Goal: Information Seeking & Learning: Learn about a topic

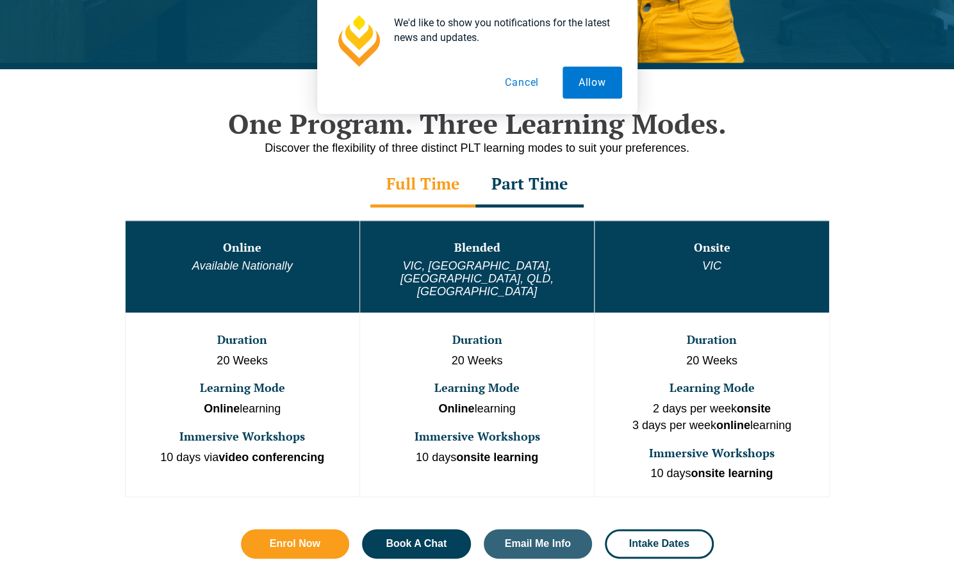
scroll to position [583, 0]
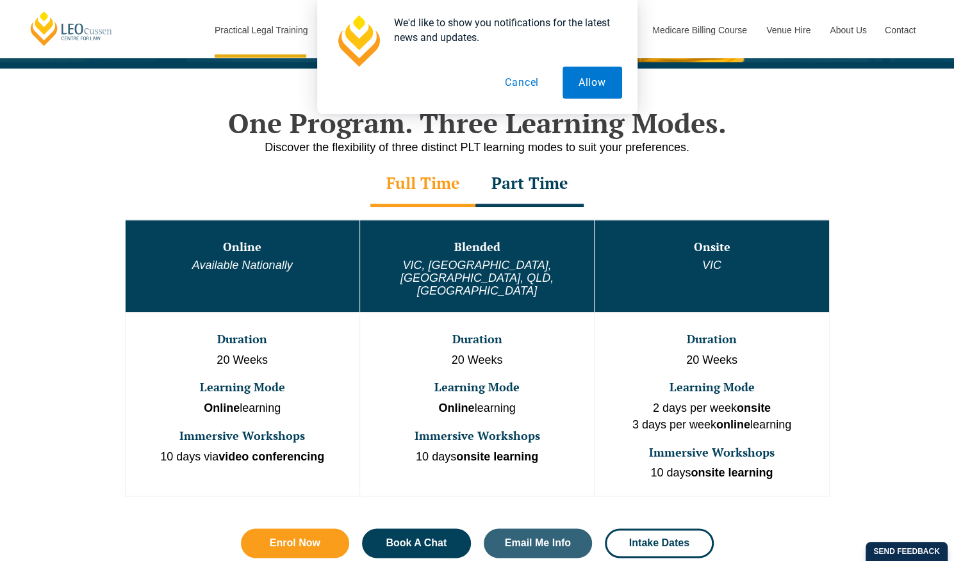
click at [523, 312] on td "Duration 20 Weeks Learning Mode Online learning Immersive Workshops 10 days ons…" at bounding box center [477, 404] width 235 height 184
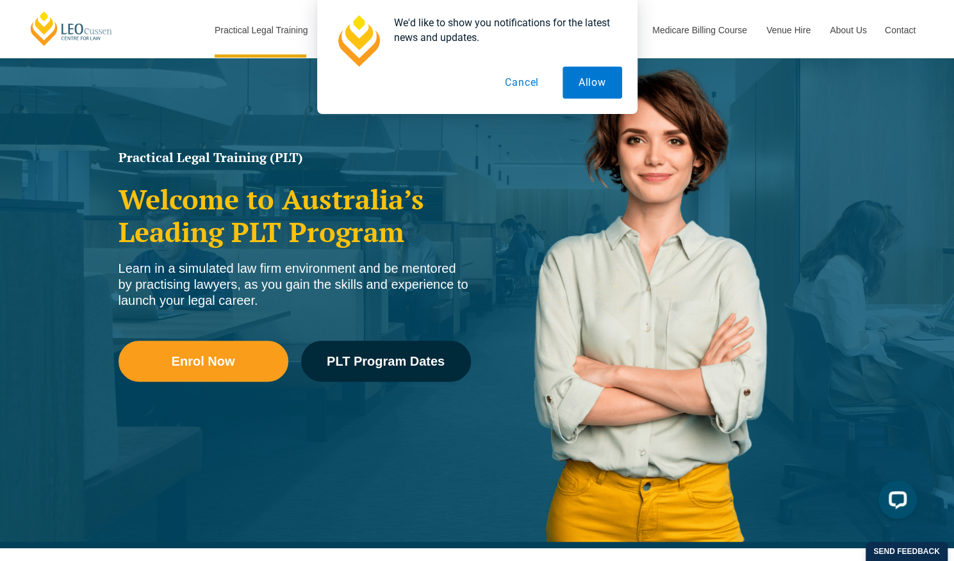
scroll to position [0, 0]
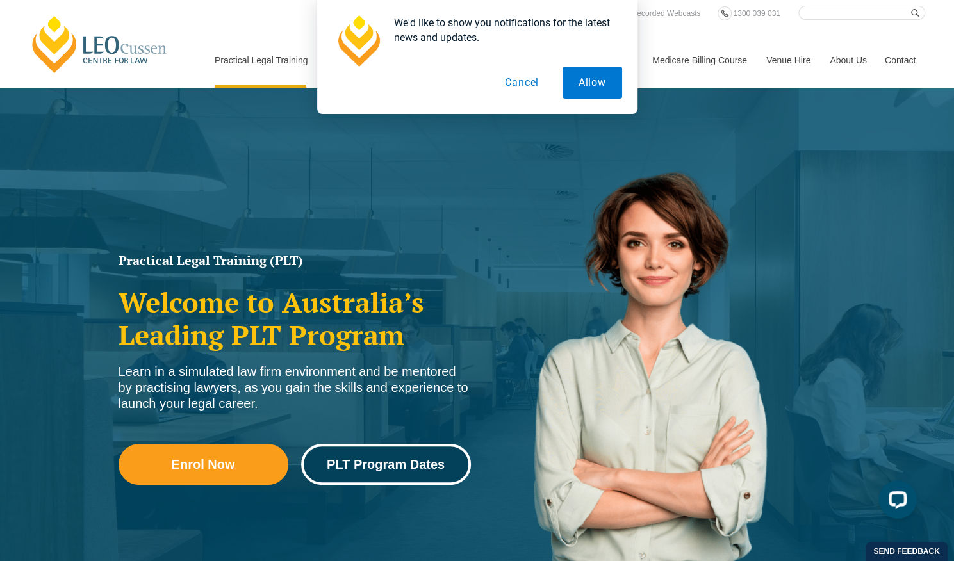
click at [355, 484] on link "PLT Program Dates" at bounding box center [386, 464] width 170 height 41
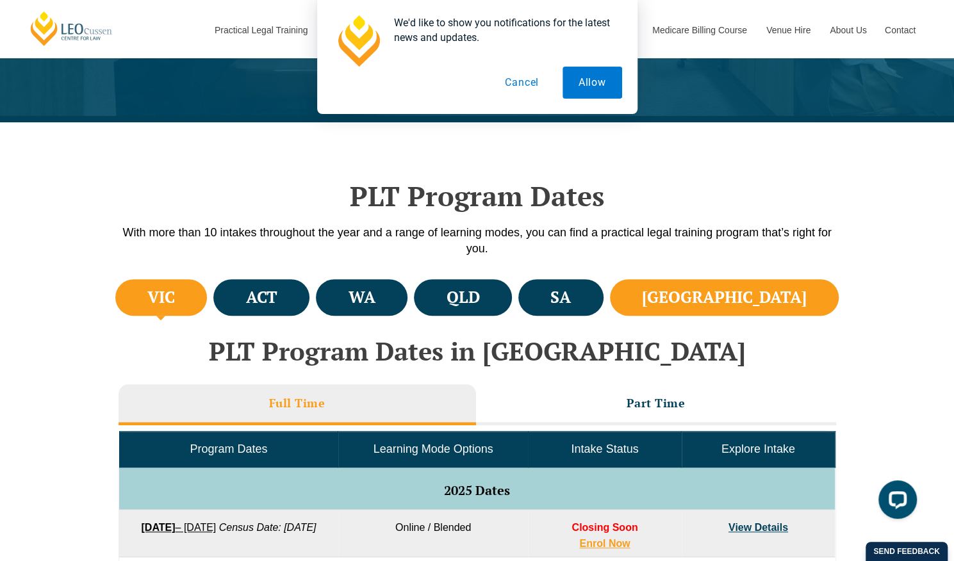
click at [796, 292] on li "NSW" at bounding box center [724, 297] width 229 height 37
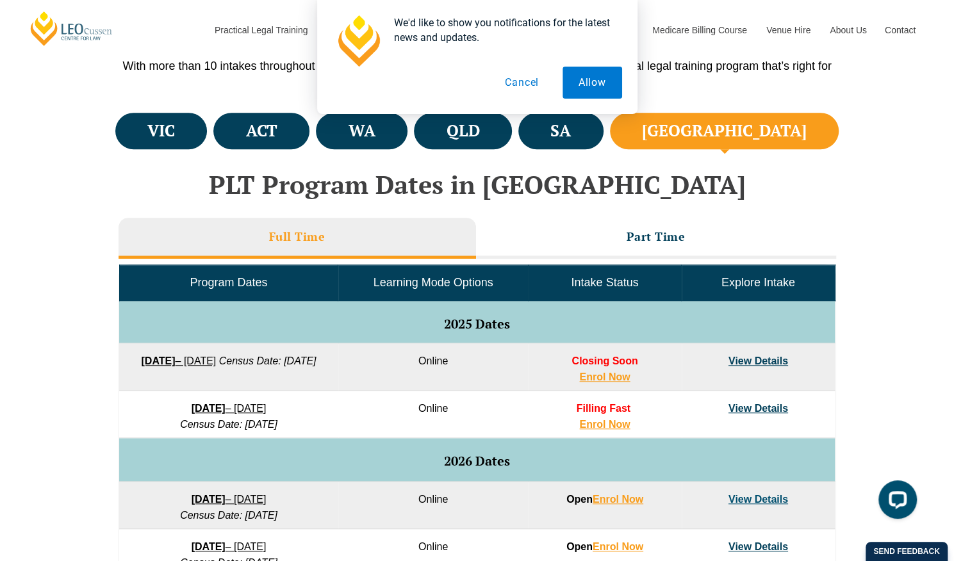
scroll to position [447, 0]
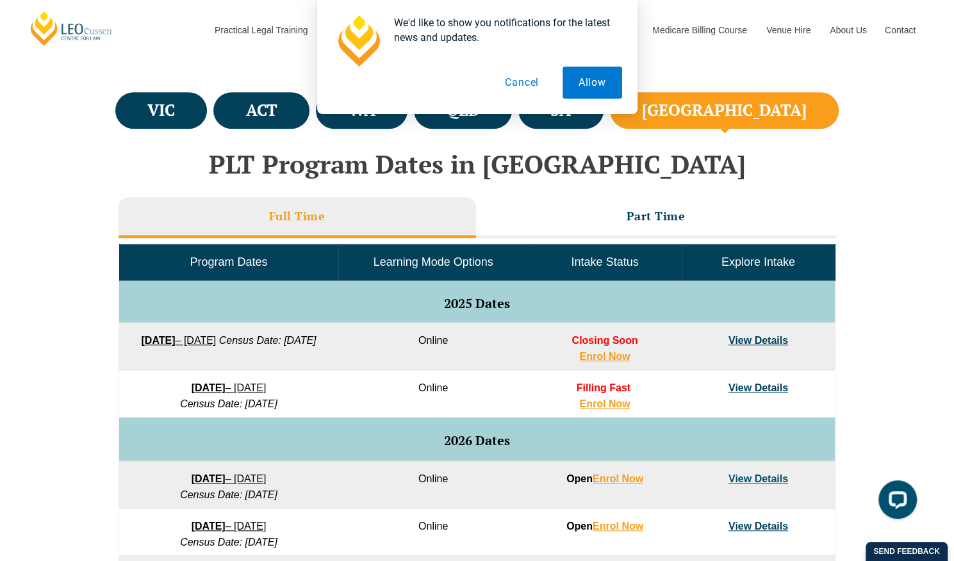
click at [778, 112] on div "We'd like to show you notifications for the latest news and updates. Allow Canc…" at bounding box center [477, 57] width 954 height 114
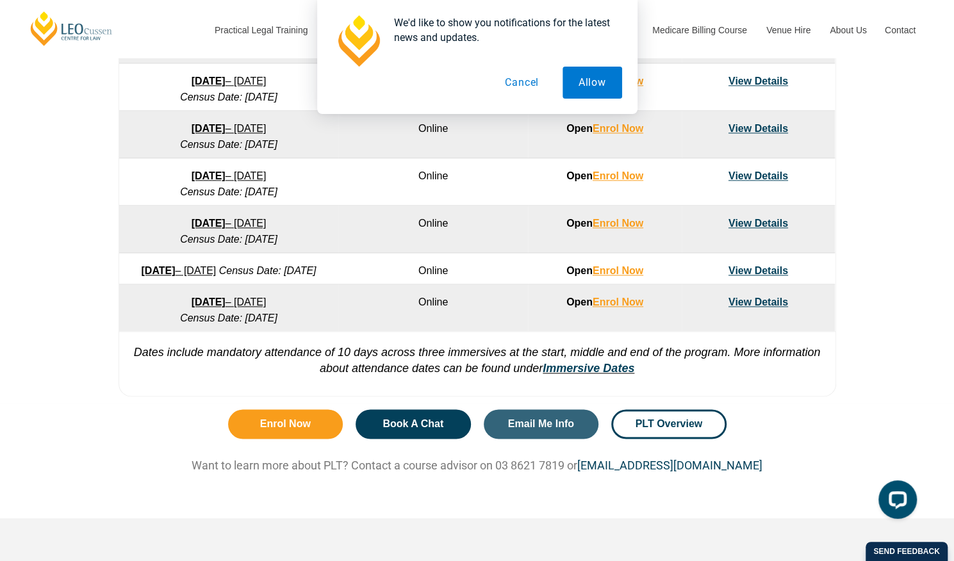
scroll to position [893, 0]
